Goal: Navigation & Orientation: Find specific page/section

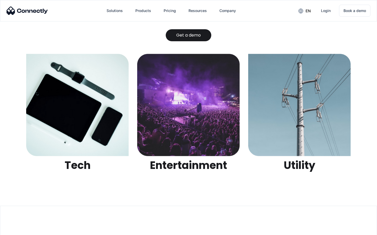
scroll to position [1650, 0]
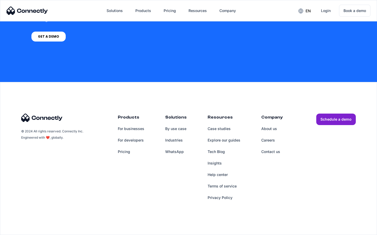
scroll to position [397, 0]
